Goal: Task Accomplishment & Management: Complete application form

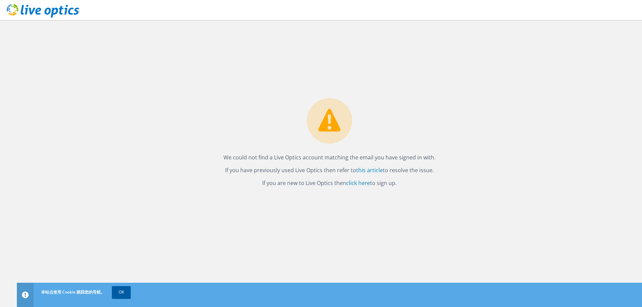
click at [128, 294] on link "OK" at bounding box center [121, 292] width 19 height 12
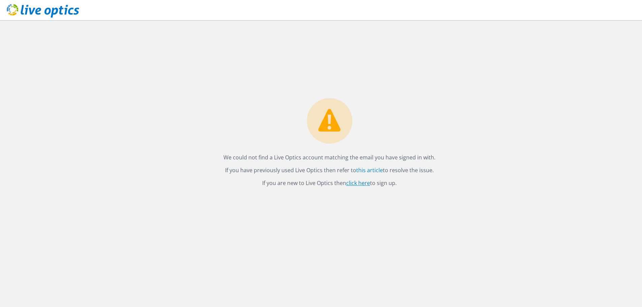
click at [358, 184] on link "click here" at bounding box center [358, 182] width 24 height 7
click at [366, 170] on link "this article" at bounding box center [369, 170] width 27 height 7
click at [78, 55] on div "We could not find a Live Optics account matching the email you have signed in w…" at bounding box center [329, 163] width 625 height 287
click at [56, 11] on use at bounding box center [43, 10] width 72 height 13
click at [366, 185] on font "此處註冊" at bounding box center [372, 182] width 22 height 7
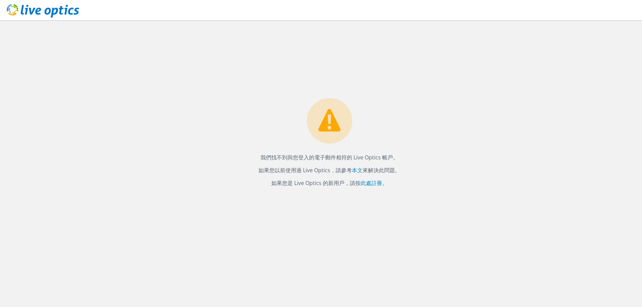
click at [476, 122] on div "我們找不到與您登入的電子郵件相符的 Live Optics 帳戶。 如果您以前使用過 Live Optics，請參考 本文 來解決此問題。 如果您是 Live…" at bounding box center [329, 163] width 625 height 287
click at [372, 170] on link "this article" at bounding box center [369, 170] width 27 height 7
click at [141, 69] on div "We could not find a Live Optics account matching the email you have signed in w…" at bounding box center [329, 163] width 625 height 287
